Goal: Information Seeking & Learning: Find specific page/section

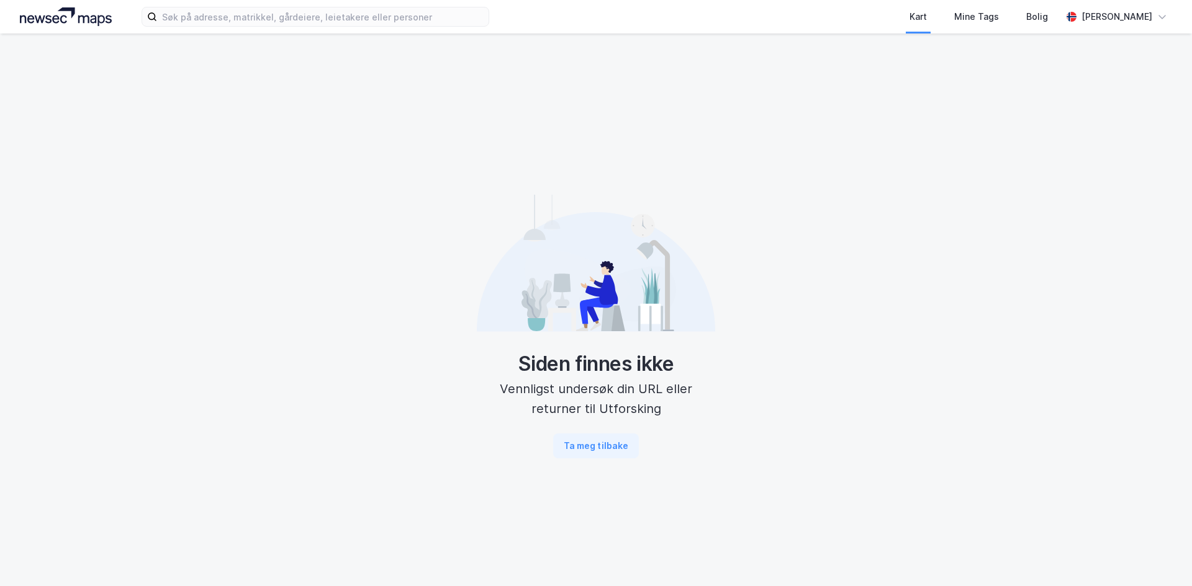
click at [271, 30] on div "Kart Mine Tags Bolig [PERSON_NAME]" at bounding box center [596, 17] width 1192 height 34
click at [271, 20] on input at bounding box center [322, 16] width 331 height 19
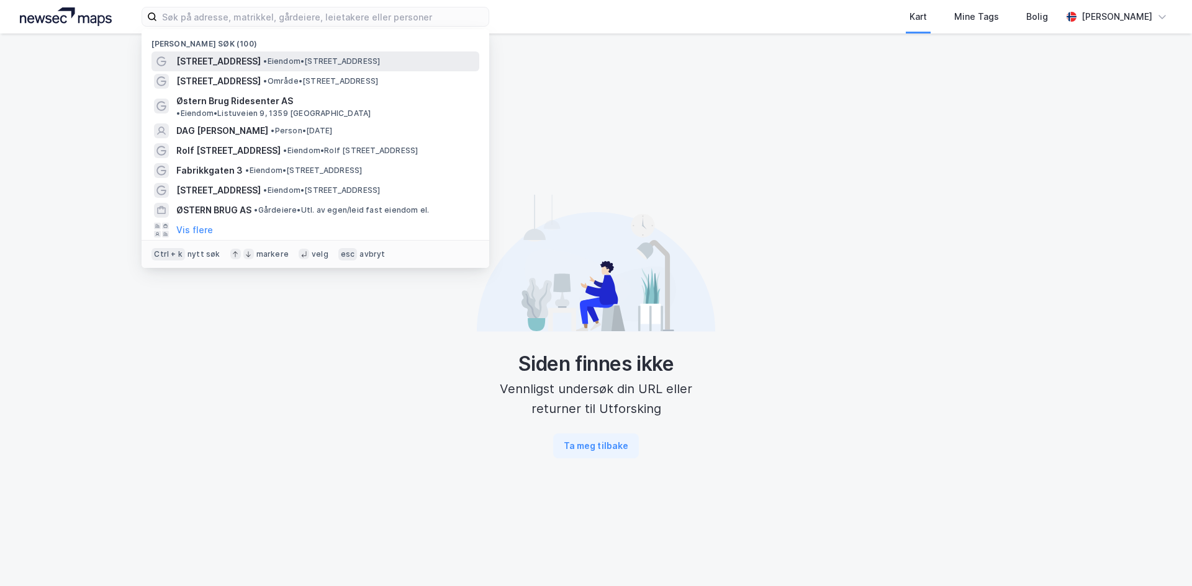
click at [263, 60] on span "•" at bounding box center [265, 60] width 4 height 9
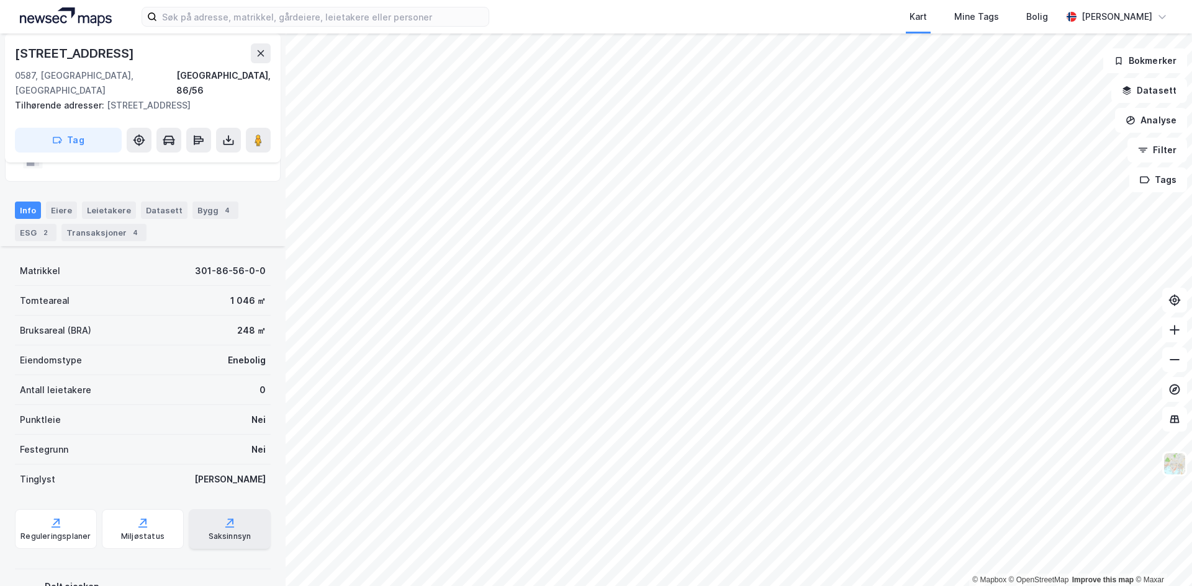
scroll to position [141, 0]
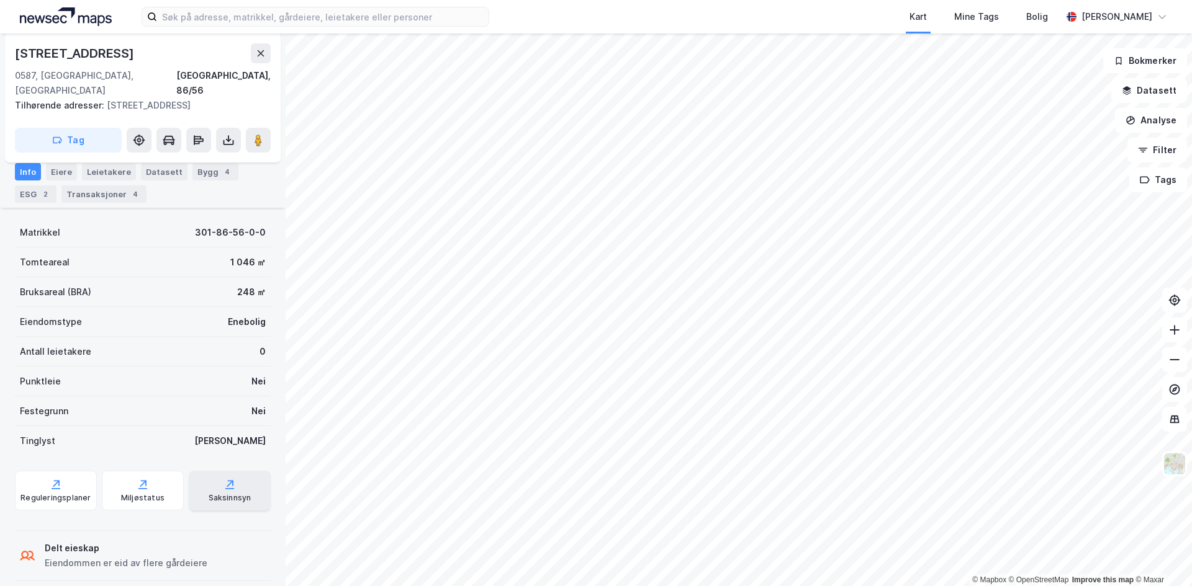
click at [220, 493] on div "Saksinnsyn" at bounding box center [230, 498] width 43 height 10
